Goal: Task Accomplishment & Management: Manage account settings

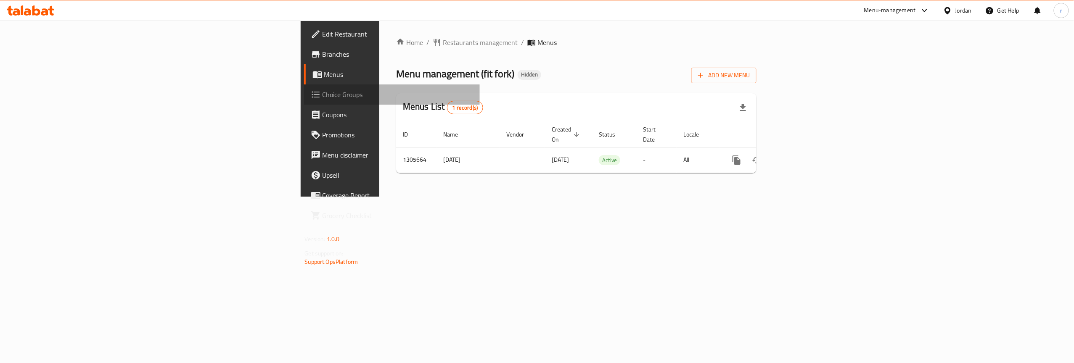
click at [323, 93] on span "Choice Groups" at bounding box center [398, 95] width 151 height 10
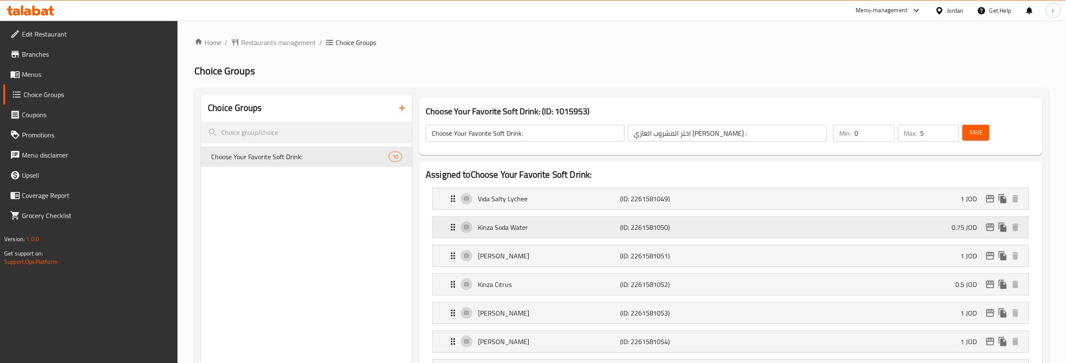
scroll to position [56, 0]
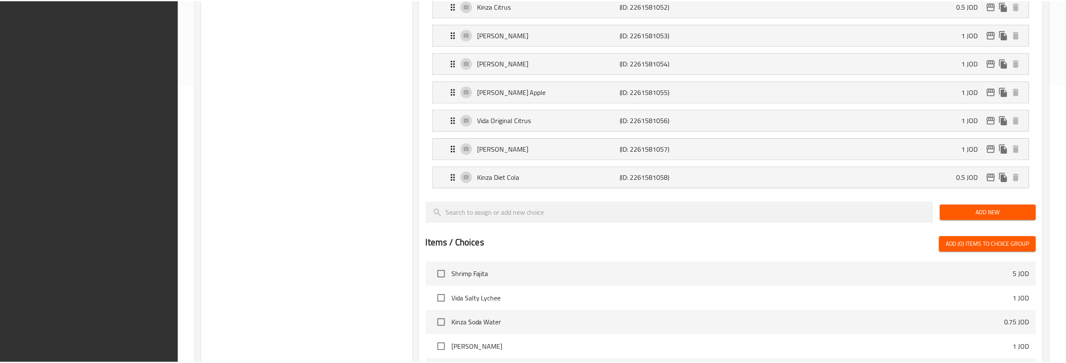
scroll to position [488, 0]
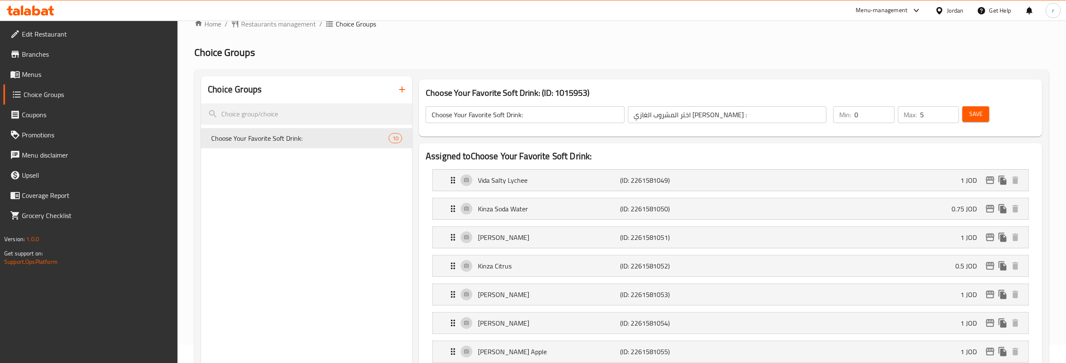
scroll to position [0, 0]
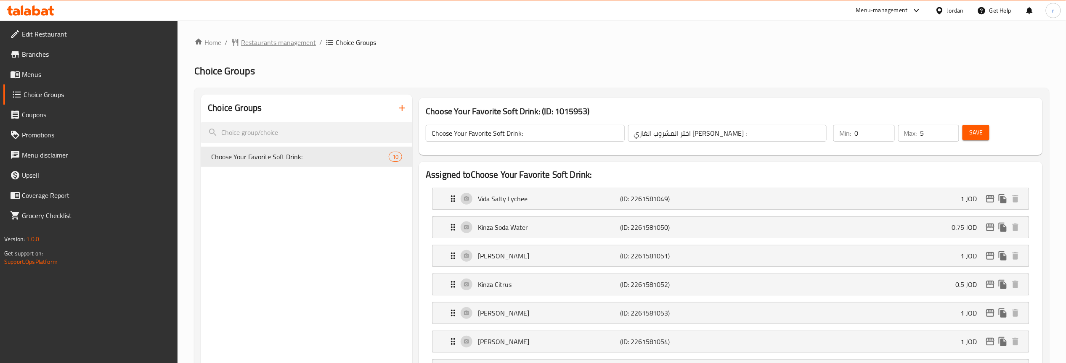
click at [290, 40] on span "Restaurants management" at bounding box center [278, 42] width 75 height 10
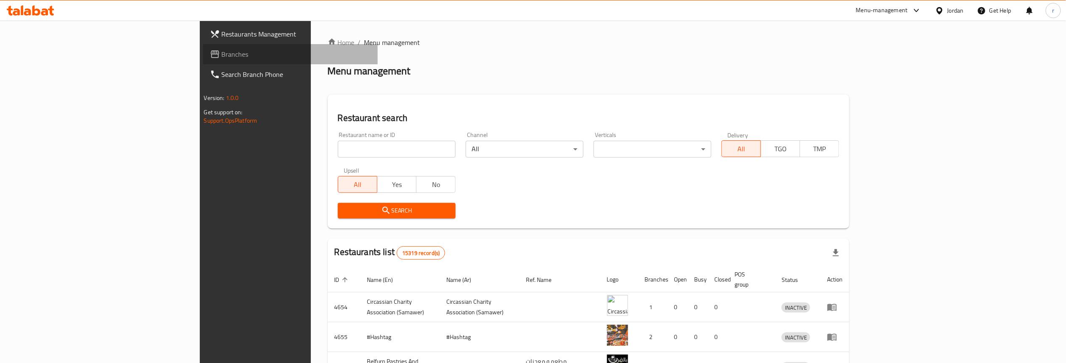
click at [222, 52] on span "Branches" at bounding box center [296, 54] width 149 height 10
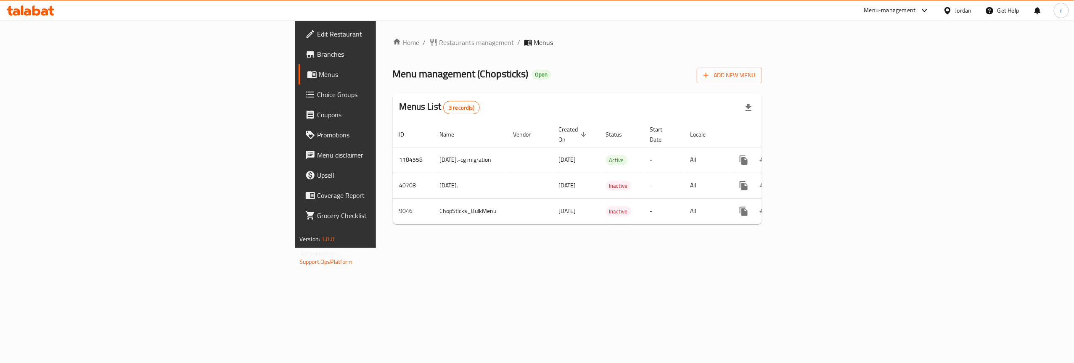
click at [317, 90] on span "Choice Groups" at bounding box center [392, 95] width 151 height 10
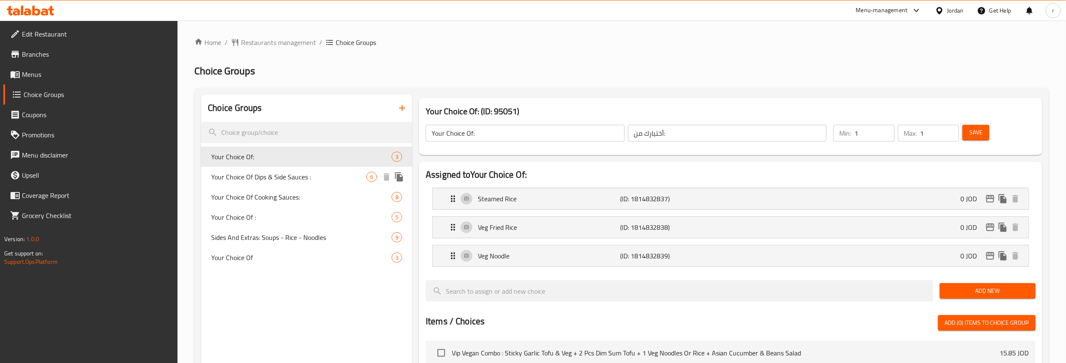
click at [262, 172] on span "Your Choice Of Dips & Side Sauces :" at bounding box center [288, 177] width 155 height 10
type input "Your Choice Of Dips & Side Sauces :"
type input "اختيارك من [DEMOGRAPHIC_DATA] والغموس:"
type input "0"
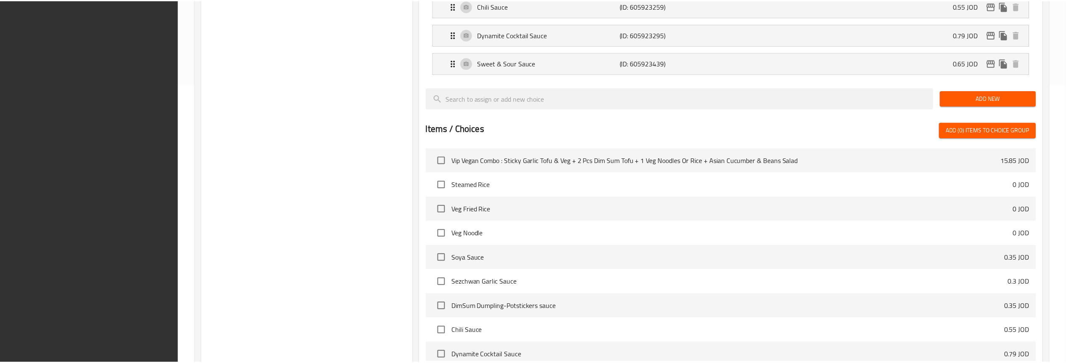
scroll to position [372, 0]
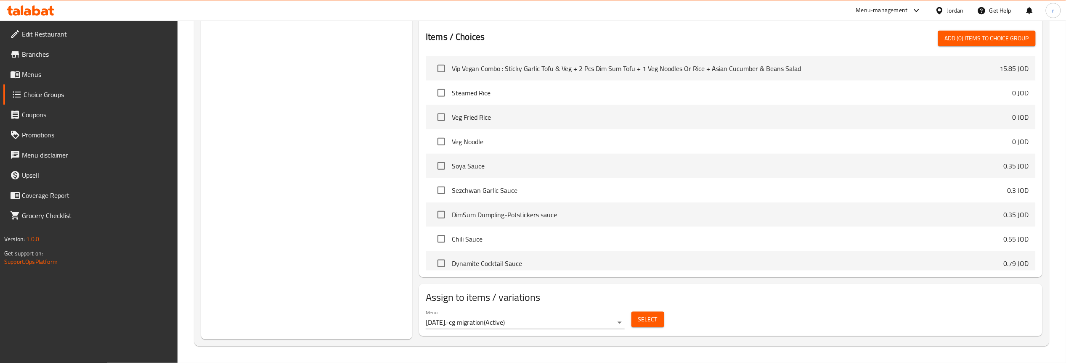
click at [305, 260] on div "Choice Groups Your Choice Of: 3 Your Choice Of Dips & Side Sauces : 6 Your Choi…" at bounding box center [306, 32] width 211 height 616
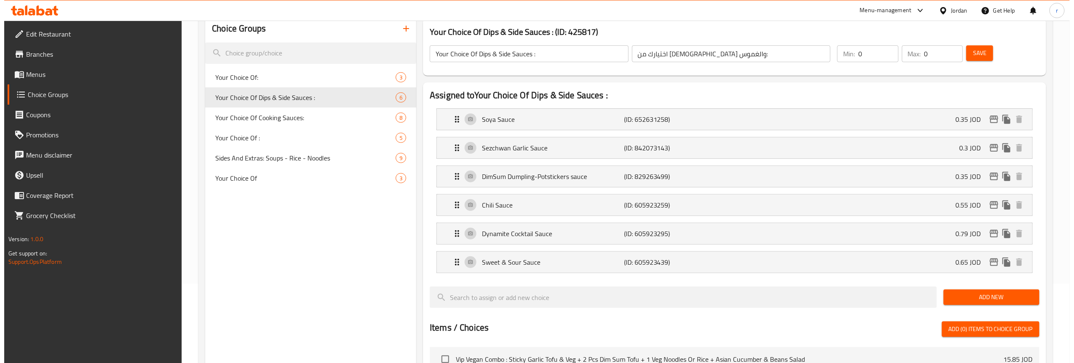
scroll to position [0, 0]
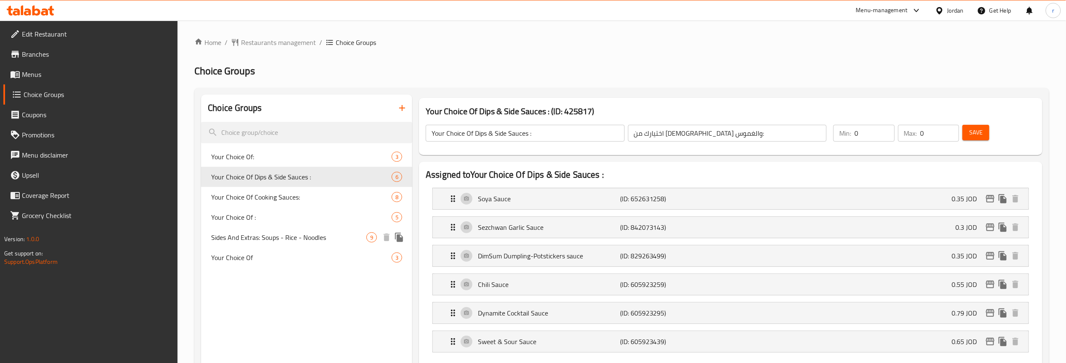
click at [263, 233] on span "Sides And Extras: Soups - Rice - Noodles" at bounding box center [288, 238] width 155 height 10
type input "Sides And Extras: Soups - Rice - Noodles"
type input "الجوانب والإضافات : شوربات - أرز - نودلز"
type input "5"
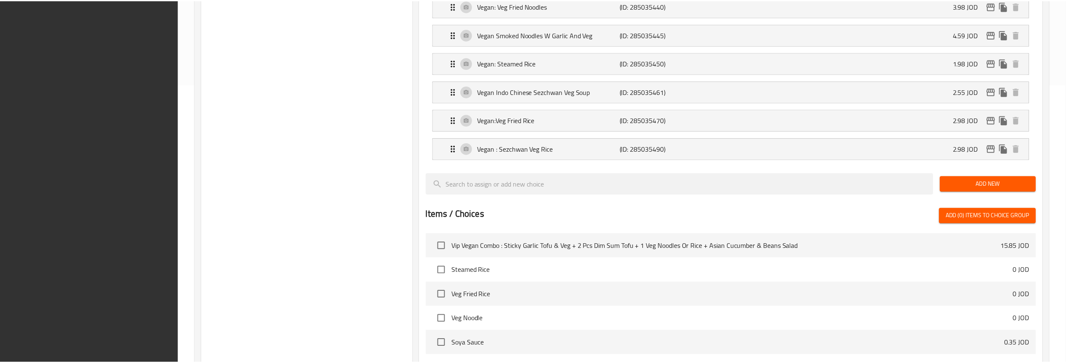
scroll to position [459, 0]
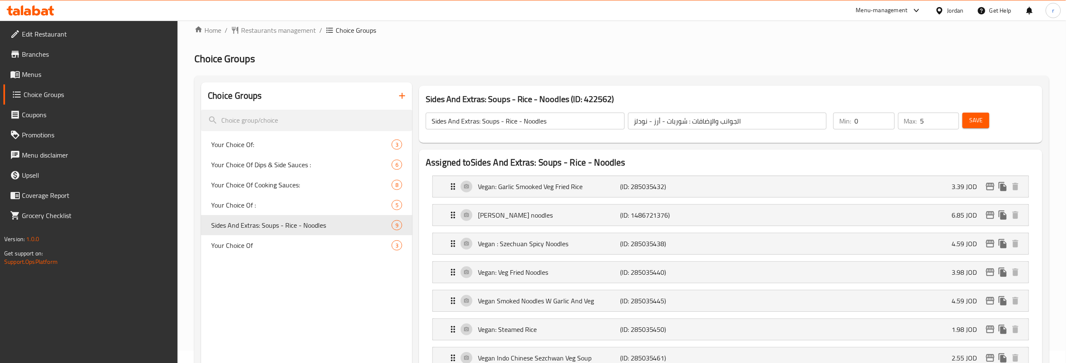
scroll to position [11, 0]
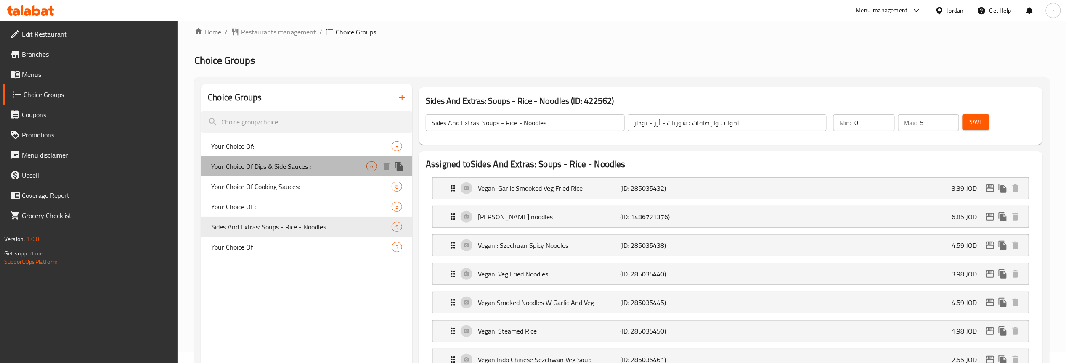
click at [279, 169] on span "Your Choice Of Dips & Side Sauces :" at bounding box center [288, 167] width 155 height 10
type input "Your Choice Of Dips & Side Sauces :"
type input "اختيارك من [DEMOGRAPHIC_DATA] والغموس:"
type input "0"
